Goal: Task Accomplishment & Management: Manage account settings

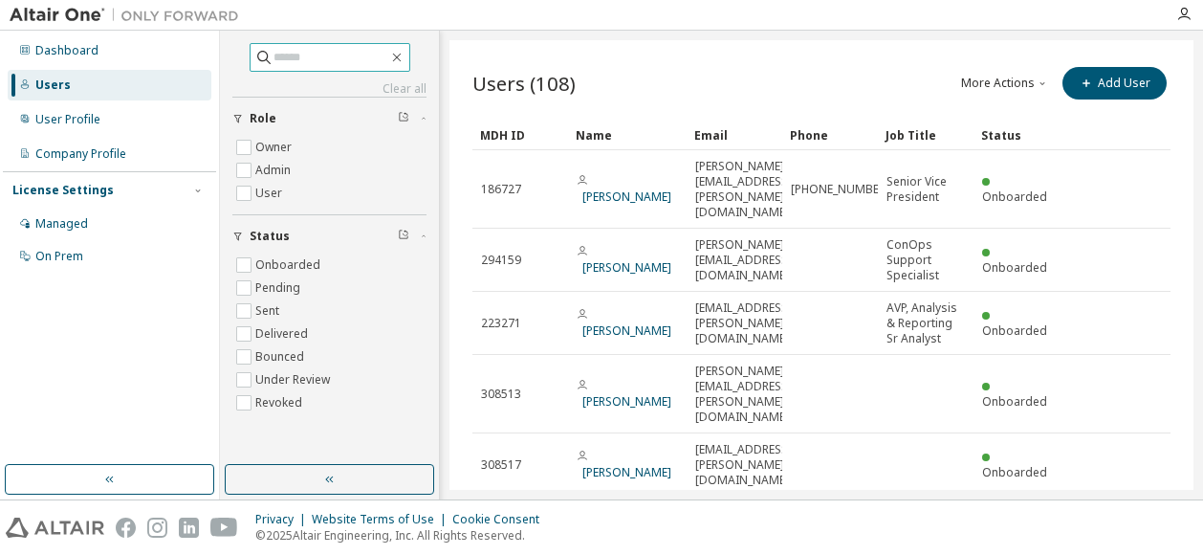
click at [305, 58] on input "text" at bounding box center [330, 57] width 115 height 19
click at [273, 61] on input "text" at bounding box center [330, 57] width 115 height 19
paste input "**********"
type input "**********"
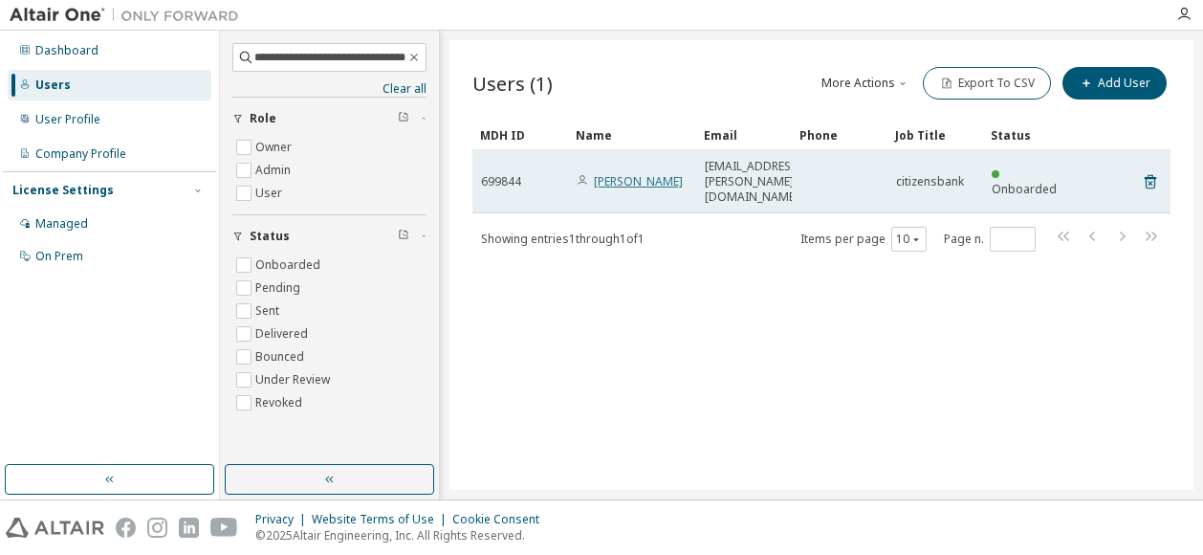
click at [641, 173] on link "merlin koilmani" at bounding box center [638, 181] width 89 height 16
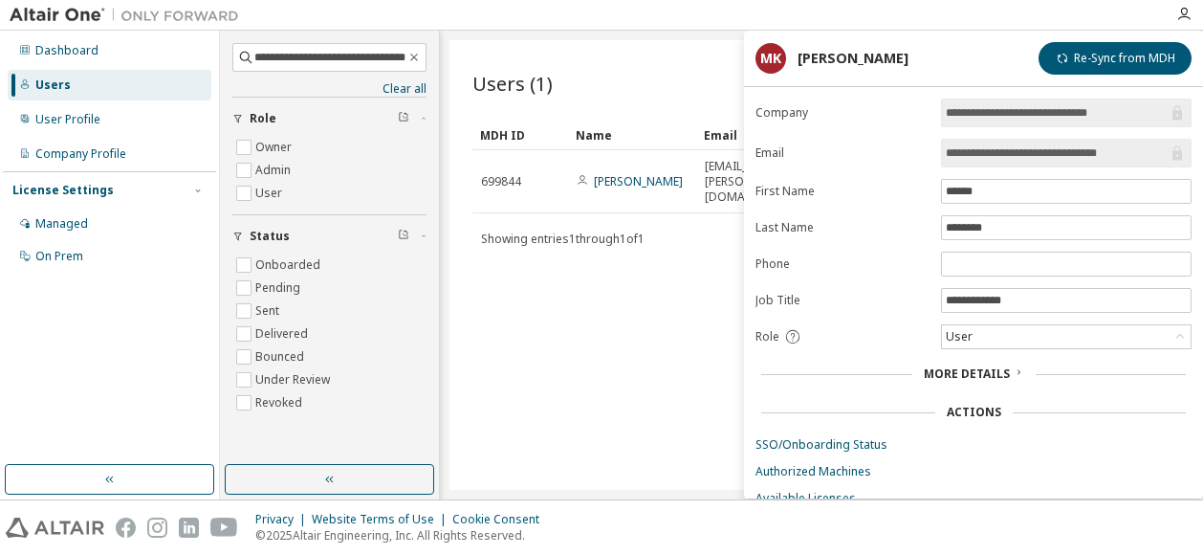
scroll to position [54, 0]
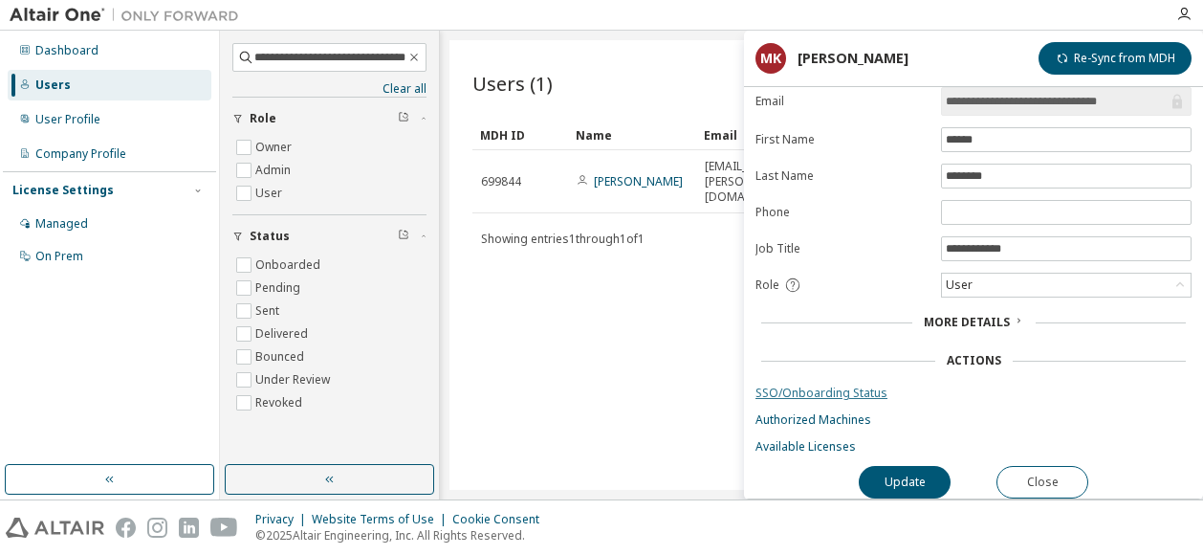
click at [807, 385] on link "SSO/Onboarding Status" at bounding box center [973, 392] width 436 height 15
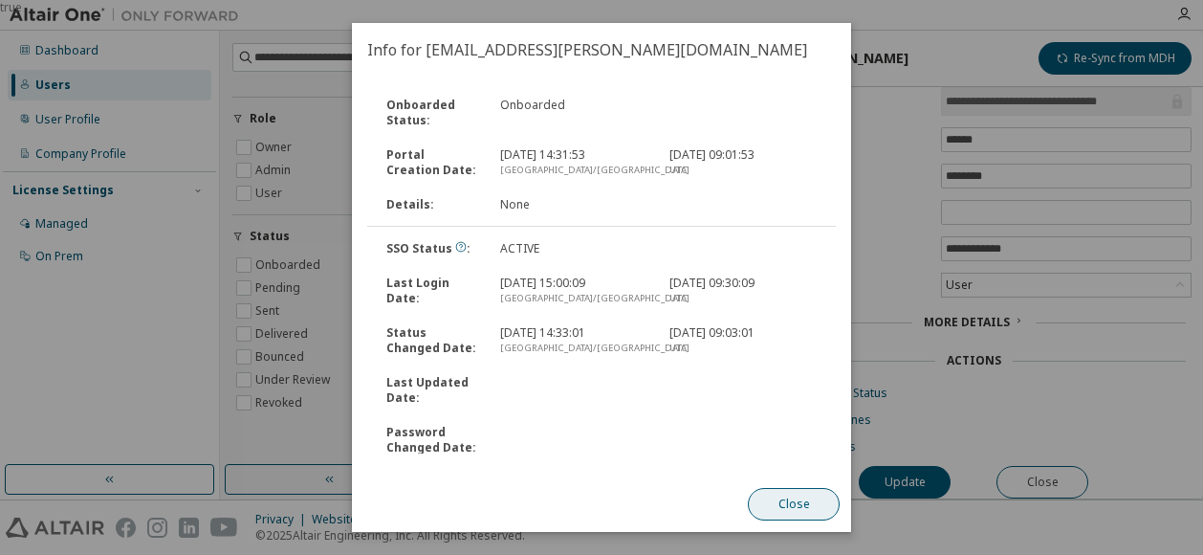
click at [774, 496] on button "Close" at bounding box center [794, 504] width 92 height 33
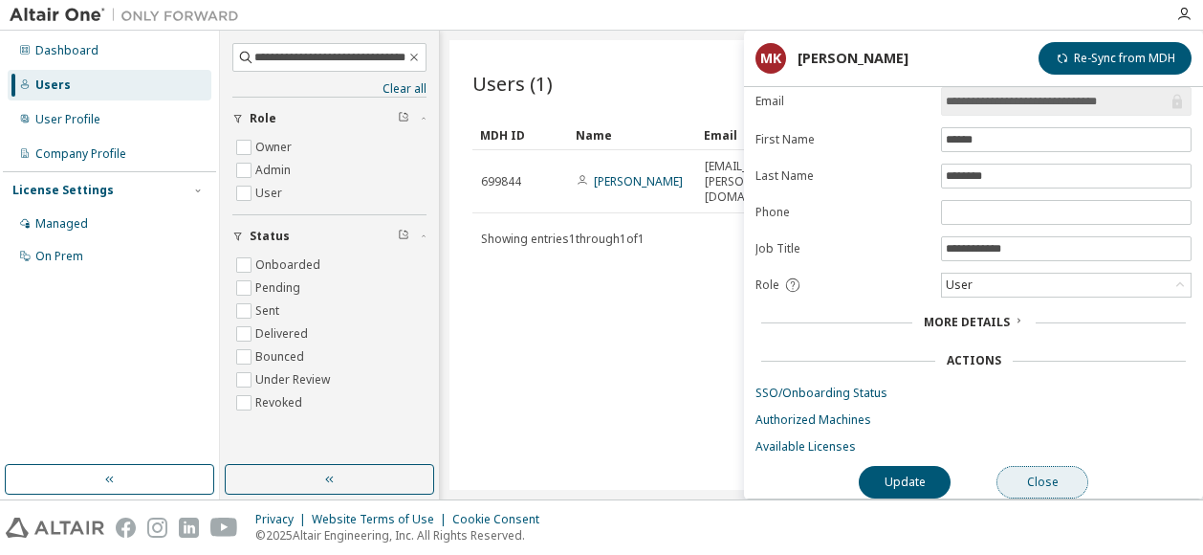
click at [1040, 480] on button "Close" at bounding box center [1042, 482] width 92 height 33
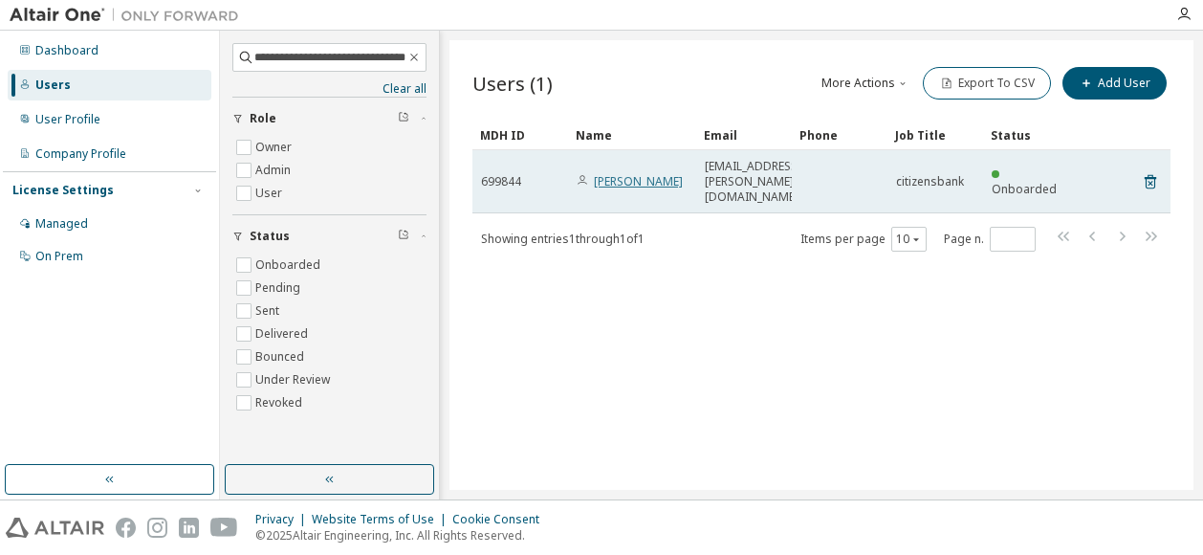
click at [626, 173] on link "merlin koilmani" at bounding box center [638, 181] width 89 height 16
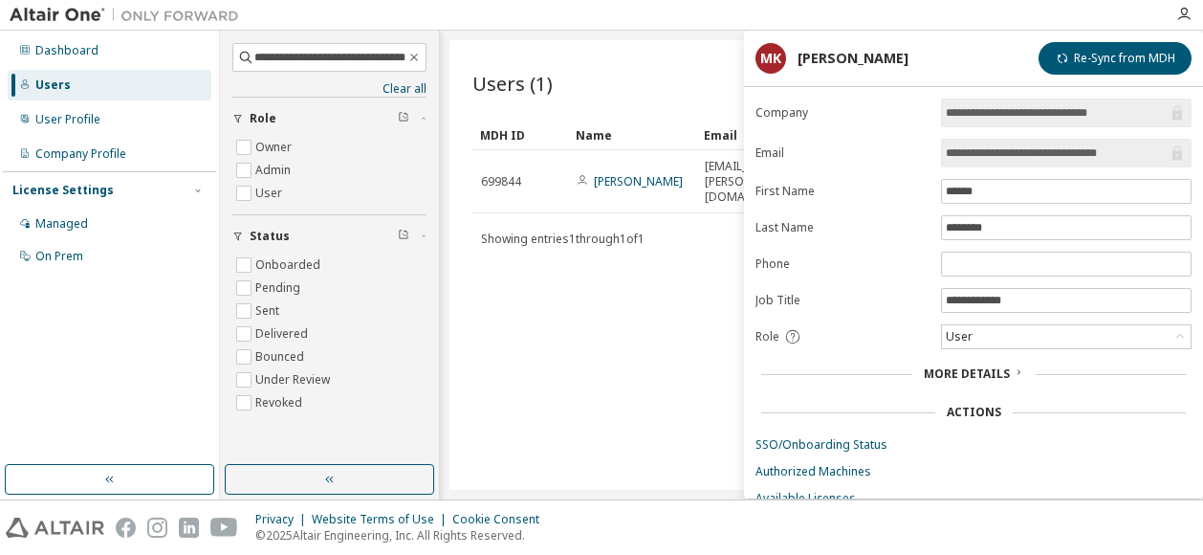
scroll to position [54, 0]
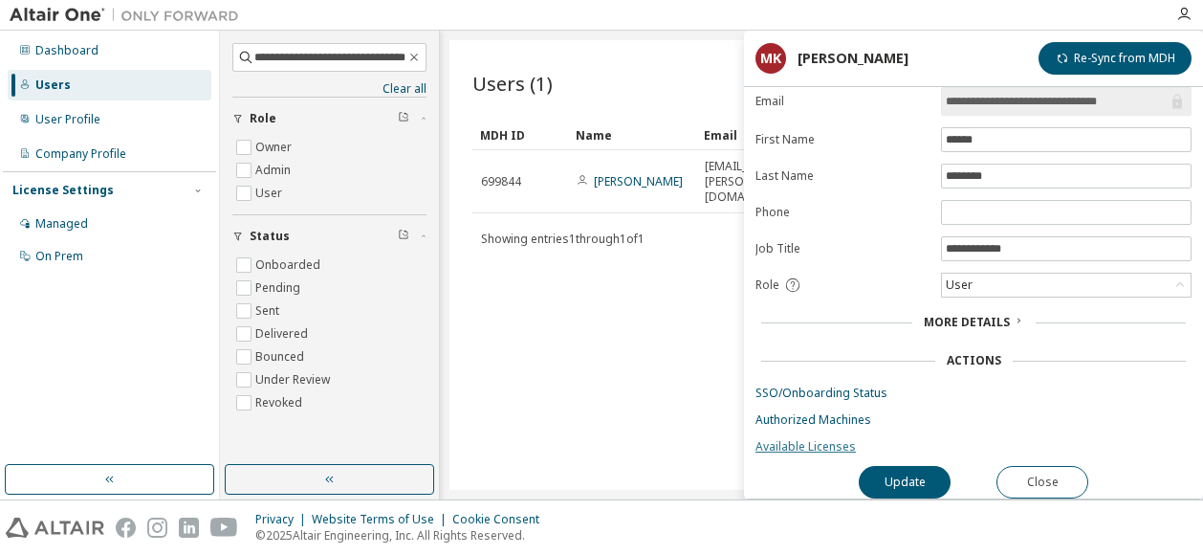
click at [785, 439] on link "Available Licenses" at bounding box center [973, 446] width 436 height 15
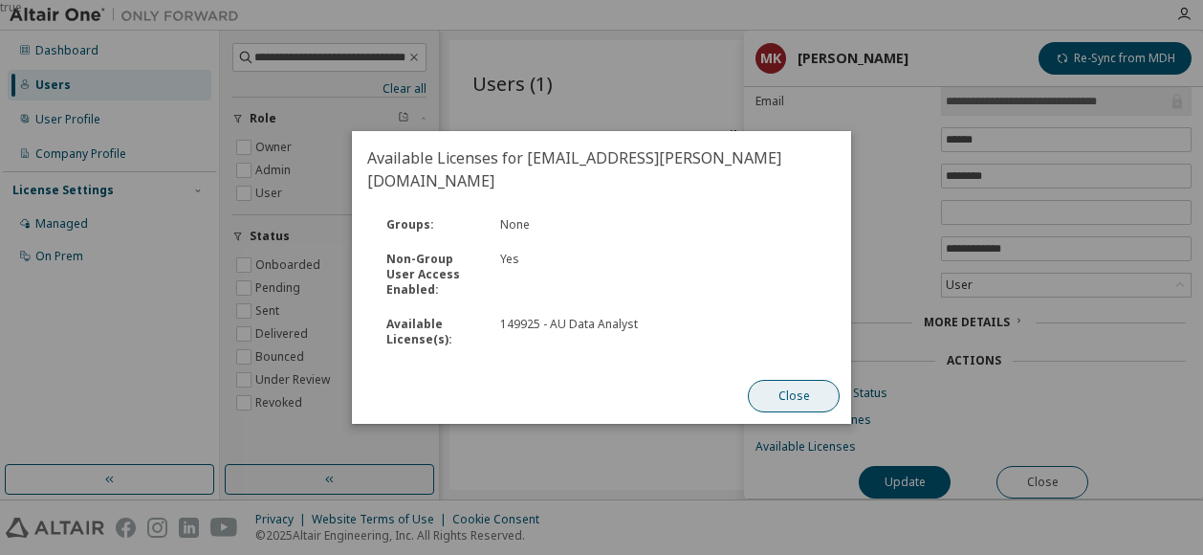
click at [779, 382] on button "Close" at bounding box center [794, 396] width 92 height 33
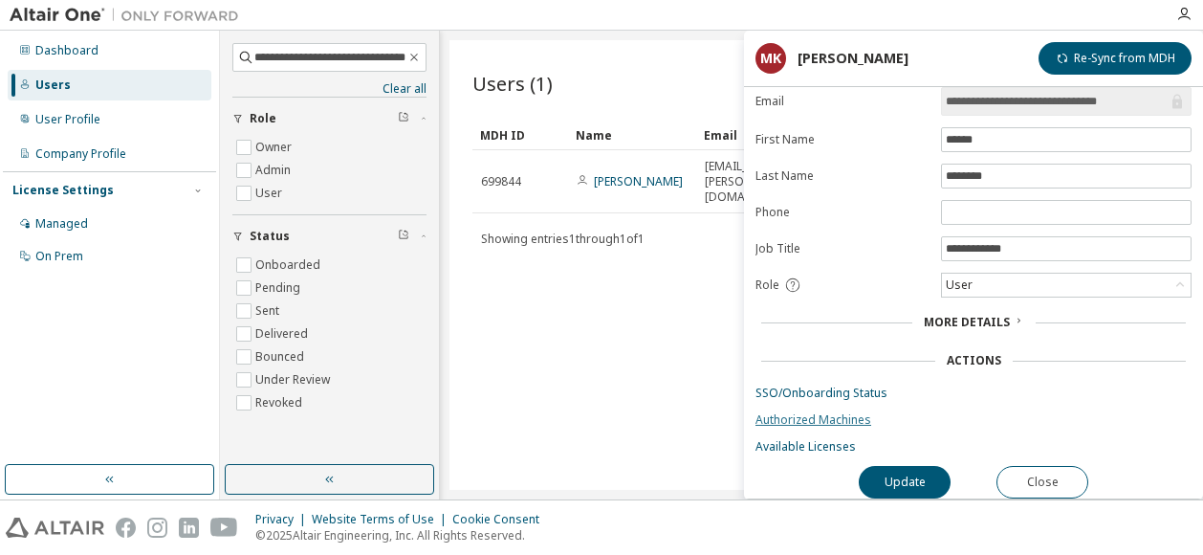
click at [791, 412] on link "Authorized Machines" at bounding box center [973, 419] width 436 height 15
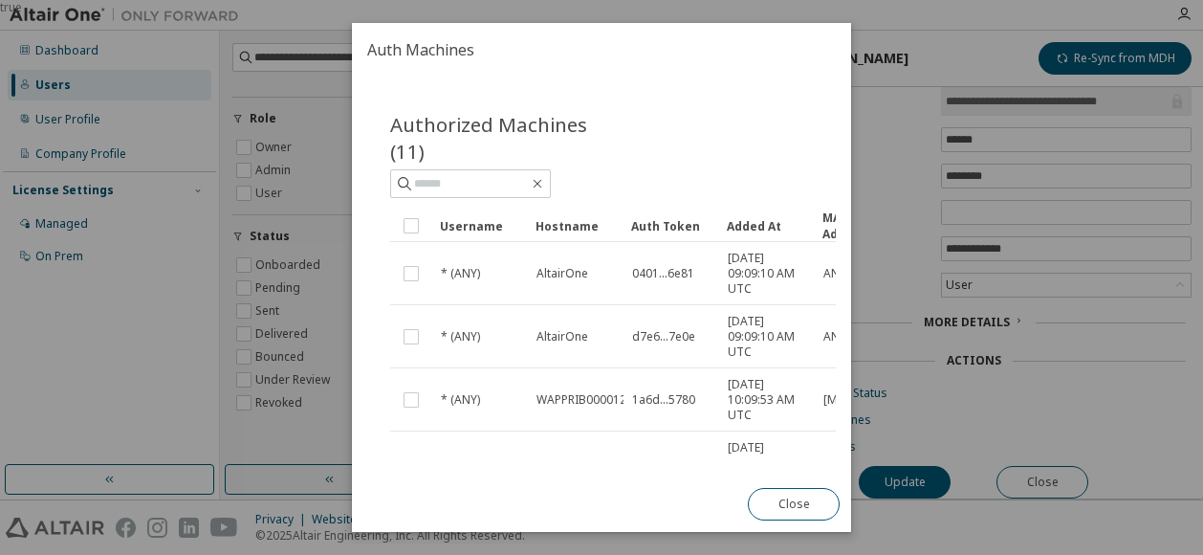
click at [289, 471] on div "true" at bounding box center [601, 277] width 1203 height 555
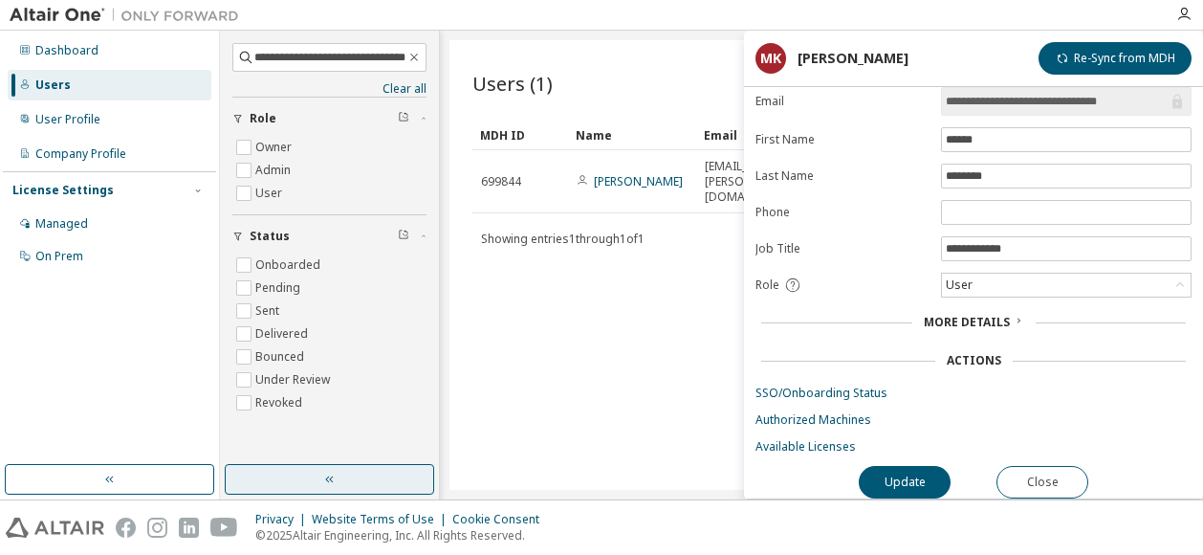
click at [335, 485] on icon "button" at bounding box center [329, 478] width 15 height 15
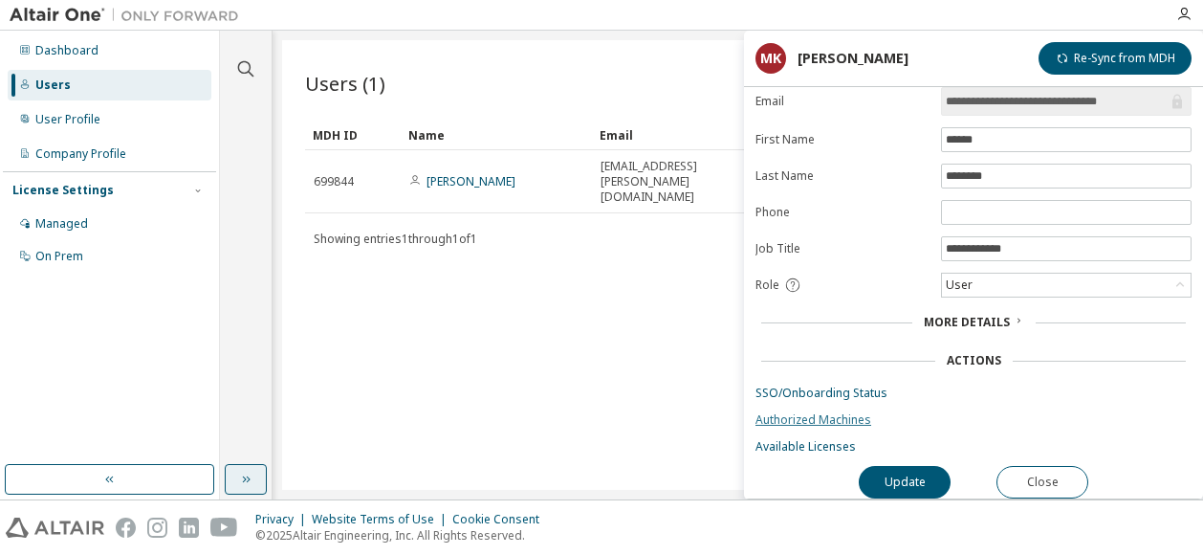
click at [789, 412] on link "Authorized Machines" at bounding box center [973, 419] width 436 height 15
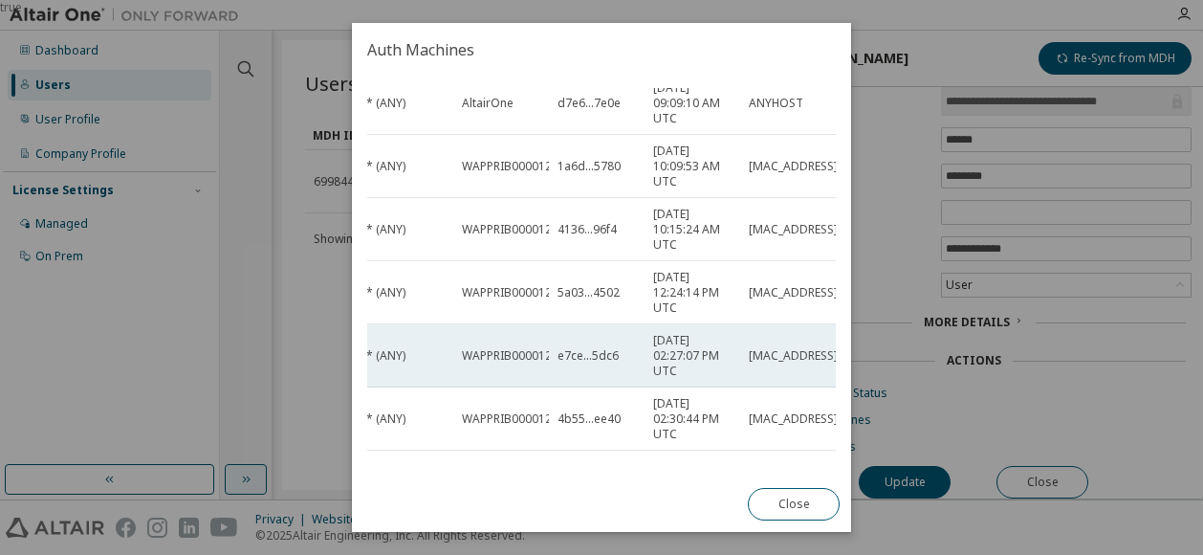
scroll to position [276, 84]
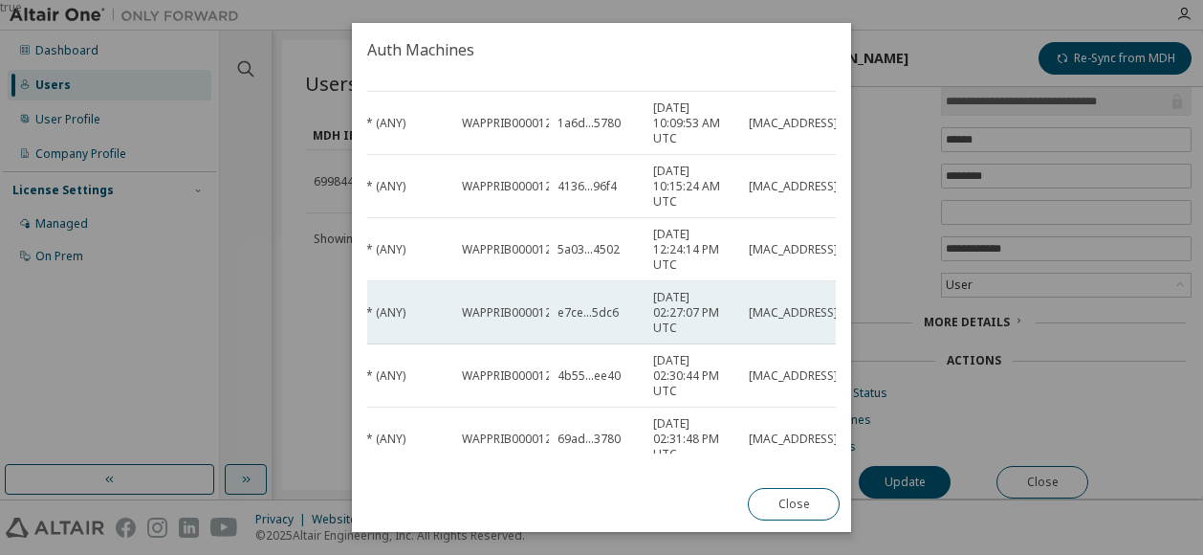
click at [594, 313] on span "e7ce...5dc6" at bounding box center [587, 312] width 61 height 15
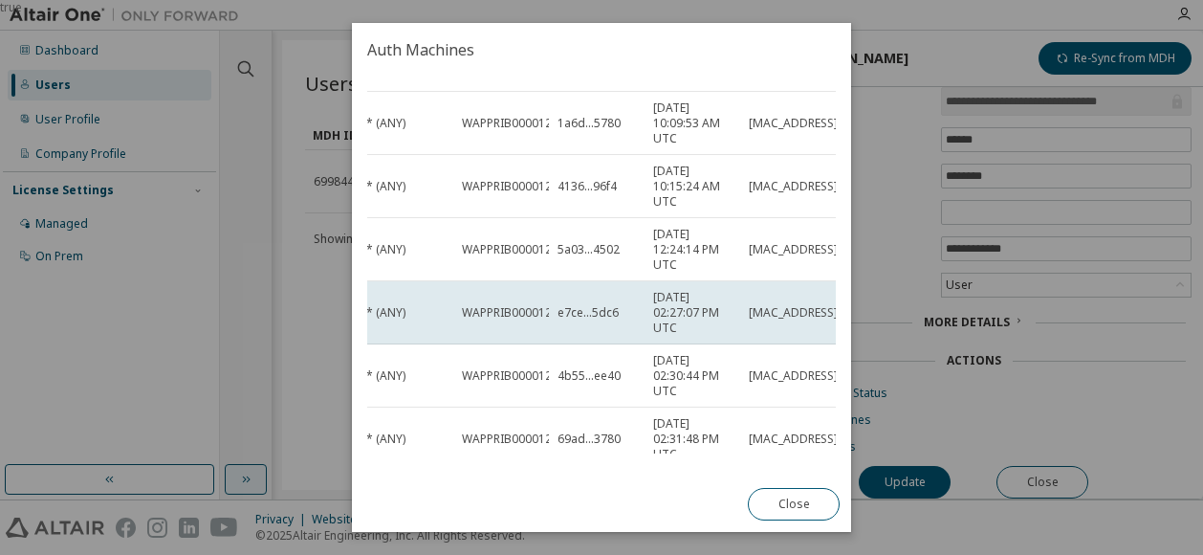
click at [594, 313] on span "e7ce...5dc6" at bounding box center [587, 312] width 61 height 15
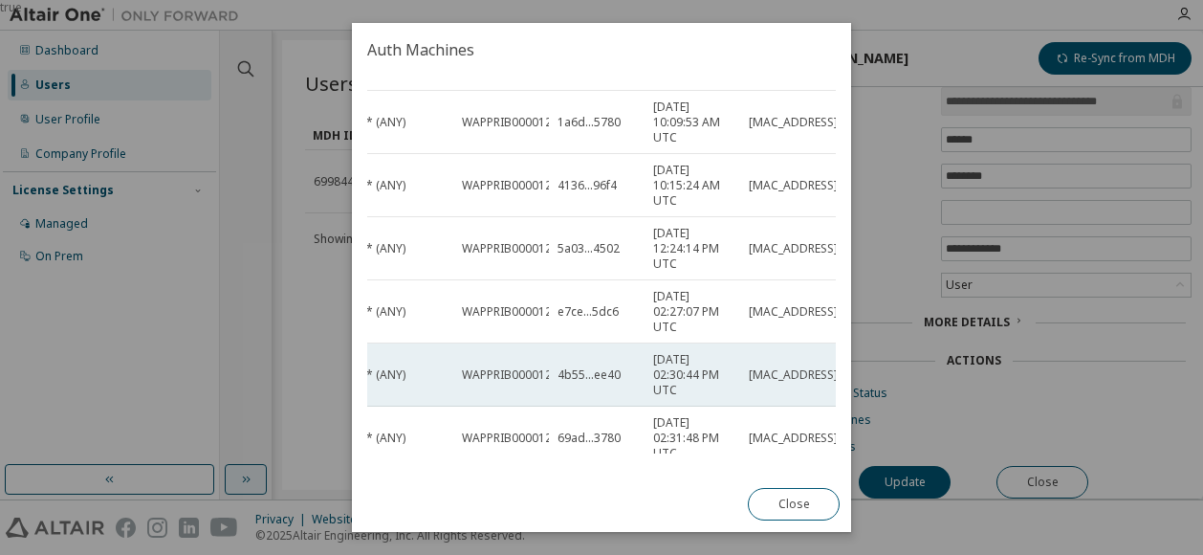
scroll to position [275, 76]
